Goal: Task Accomplishment & Management: Use online tool/utility

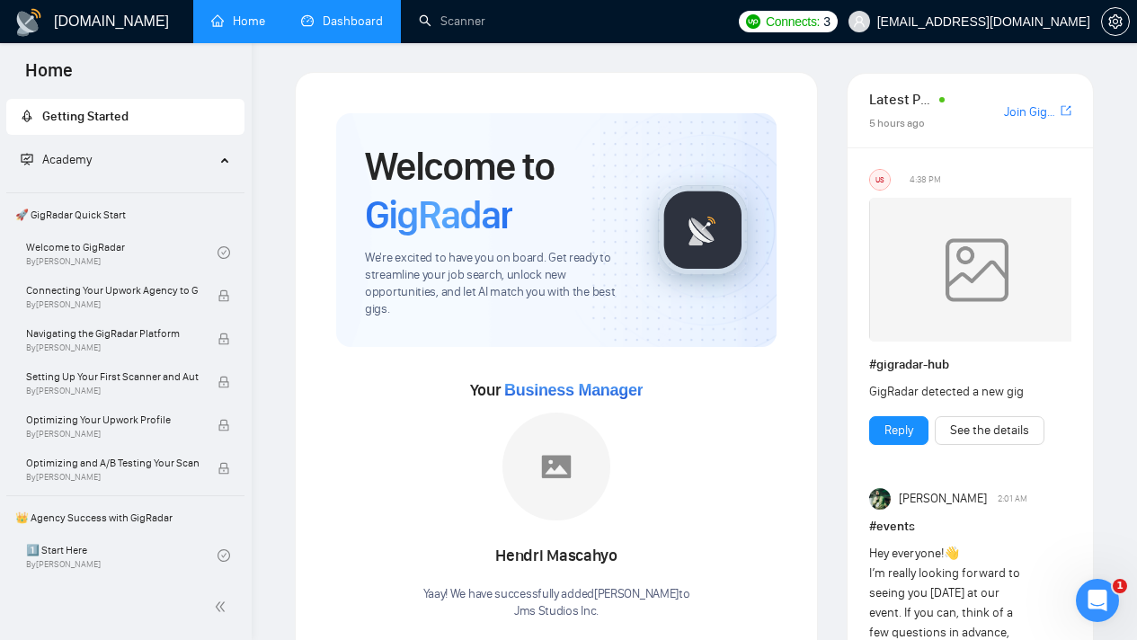
click at [362, 28] on link "Dashboard" at bounding box center [342, 20] width 82 height 15
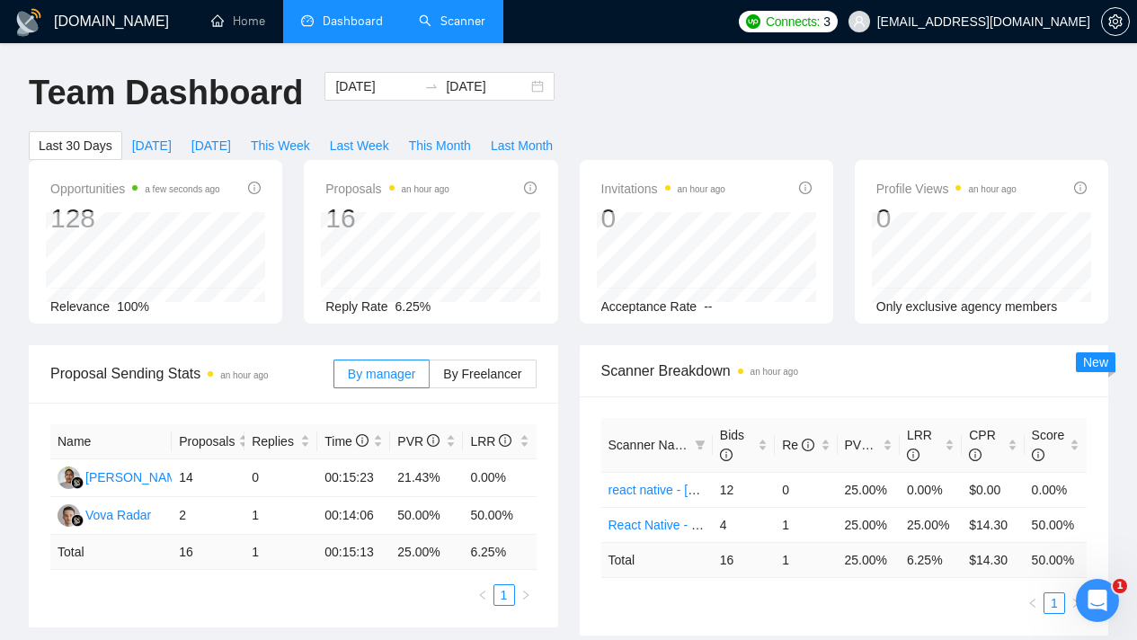
click at [442, 27] on link "Scanner" at bounding box center [452, 20] width 66 height 15
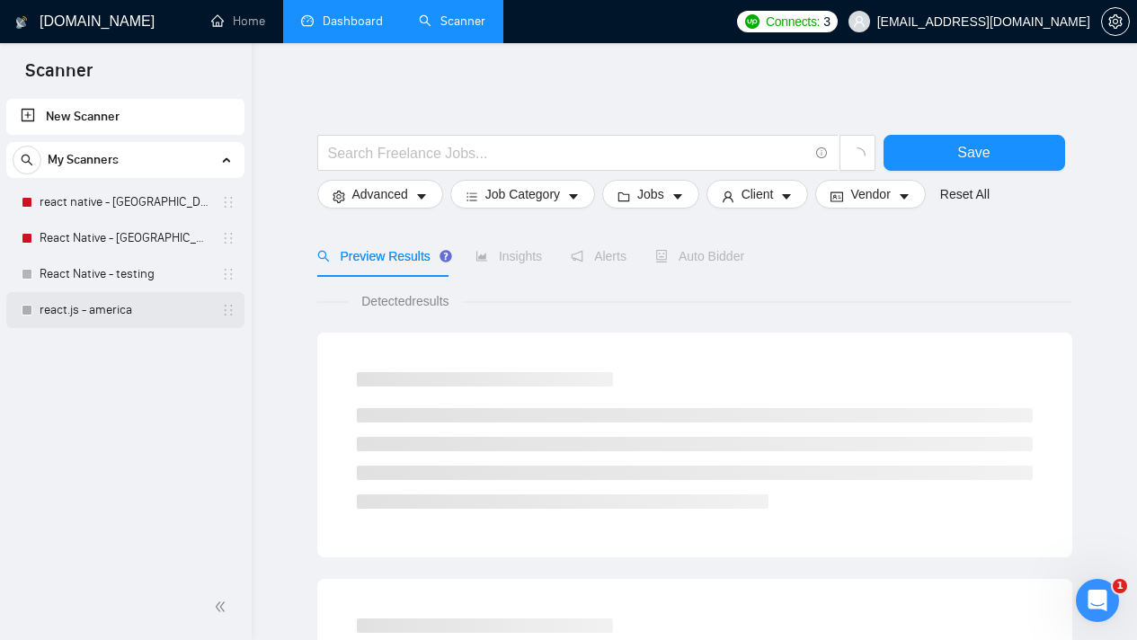
click at [93, 312] on link "react.js - america" at bounding box center [125, 310] width 171 height 36
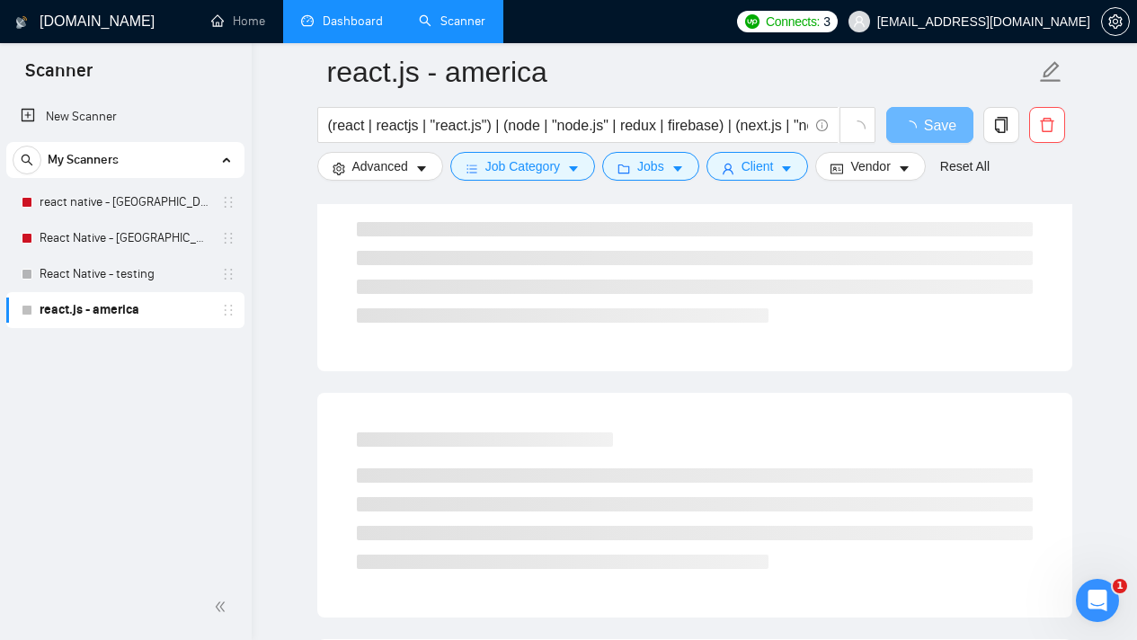
scroll to position [296, 0]
